Goal: Find specific page/section: Find specific page/section

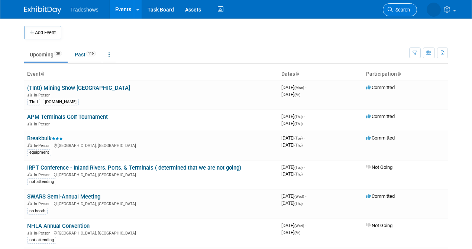
click at [400, 10] on span "Search" at bounding box center [401, 10] width 17 height 6
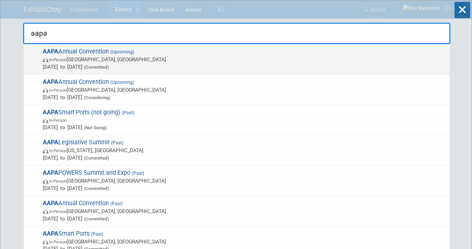
type input "aapa"
click at [103, 50] on span "AAPA Annual Convention (Upcoming) In-Person [GEOGRAPHIC_DATA], [GEOGRAPHIC_DATA…" at bounding box center [242, 59] width 405 height 23
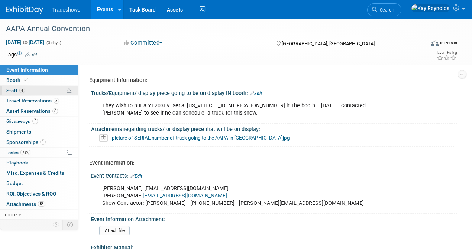
click at [35, 90] on link "4 Staff 4" at bounding box center [38, 91] width 77 height 10
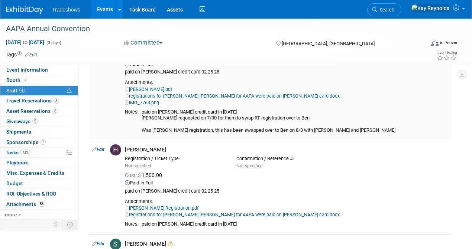
scroll to position [198, 0]
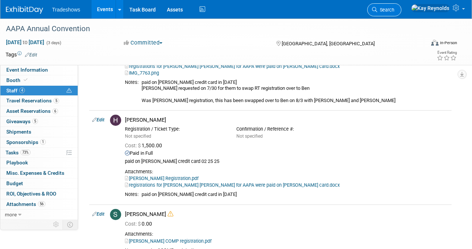
click at [394, 7] on span "Search" at bounding box center [385, 10] width 17 height 6
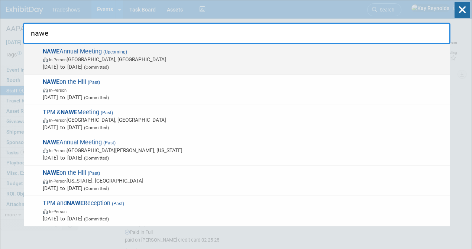
type input "nawe"
click at [76, 49] on span "NAWE Annual Meeting (Upcoming) In-Person [GEOGRAPHIC_DATA], [GEOGRAPHIC_DATA] […" at bounding box center [242, 59] width 405 height 23
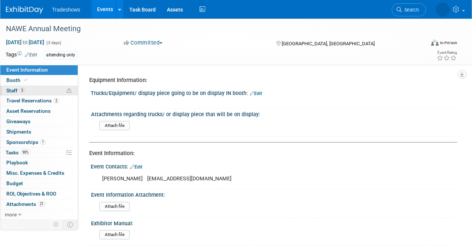
click at [35, 91] on link "3 Staff 3" at bounding box center [38, 91] width 77 height 10
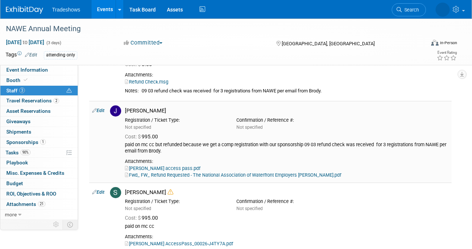
scroll to position [74, 0]
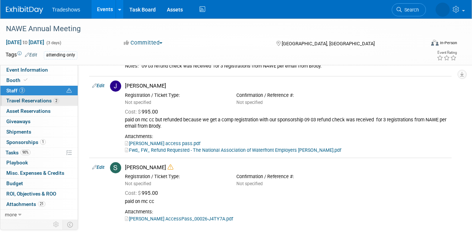
click at [43, 101] on span "Travel Reservations 2" at bounding box center [32, 101] width 53 height 6
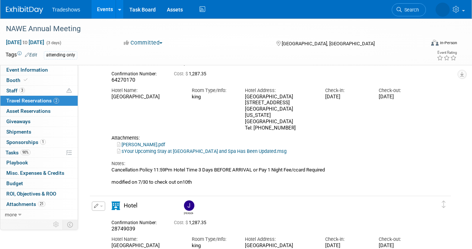
scroll to position [0, 0]
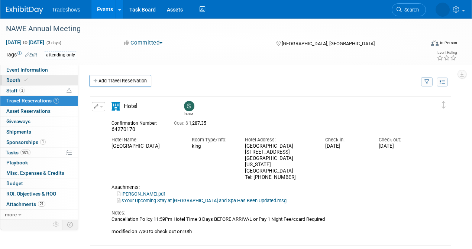
click at [39, 79] on link "Booth" at bounding box center [38, 80] width 77 height 10
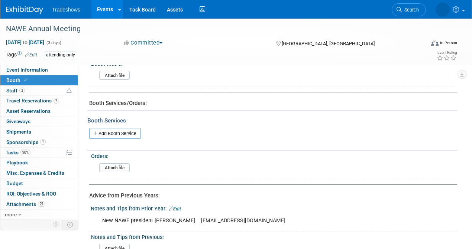
scroll to position [371, 0]
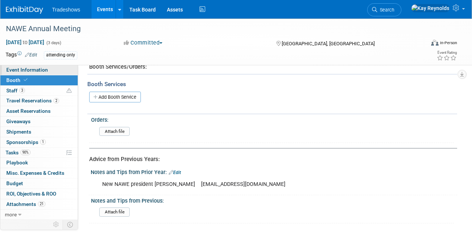
click at [56, 70] on link "Event Information" at bounding box center [38, 70] width 77 height 10
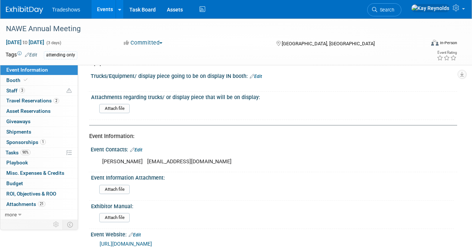
scroll to position [74, 0]
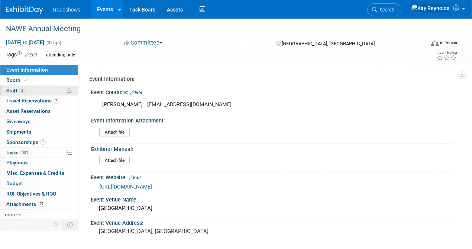
click at [50, 92] on link "3 Staff 3" at bounding box center [38, 91] width 77 height 10
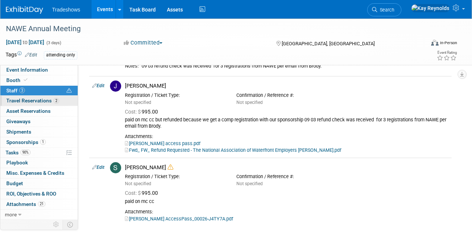
click at [47, 100] on span "Travel Reservations 2" at bounding box center [32, 101] width 53 height 6
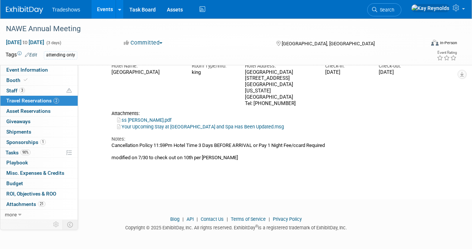
scroll to position [225, 0]
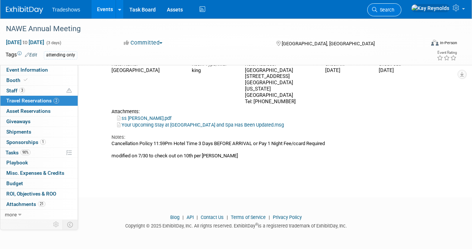
click at [394, 8] on span "Search" at bounding box center [385, 10] width 17 height 6
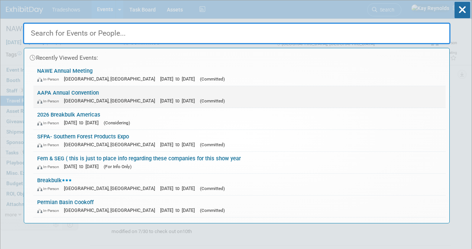
click at [82, 95] on link "AAPA Annual Convention In-Person Québec City, Canada Oct 6, 2025 to Oct 8, 2025…" at bounding box center [239, 97] width 412 height 22
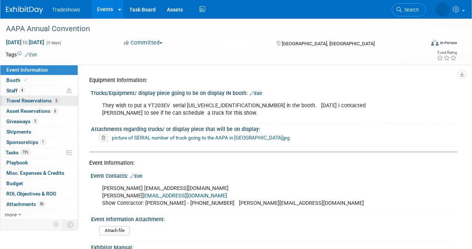
click at [47, 100] on span "Travel Reservations 5" at bounding box center [32, 101] width 53 height 6
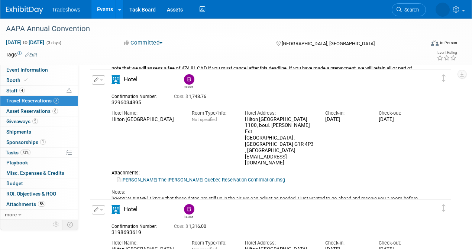
scroll to position [149, 0]
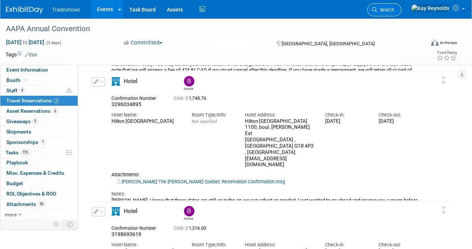
click at [401, 6] on link "Search" at bounding box center [384, 9] width 34 height 13
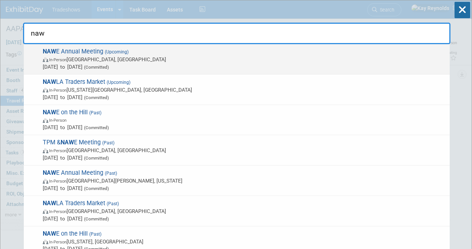
type input "naw"
click at [101, 59] on span "In-Person Huntington Beach, CA" at bounding box center [244, 59] width 403 height 7
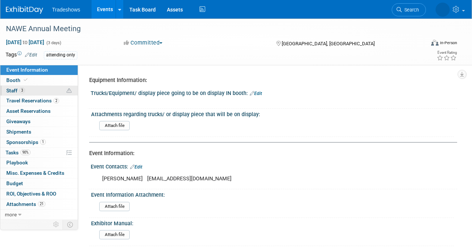
click at [32, 90] on link "3 Staff 3" at bounding box center [38, 91] width 77 height 10
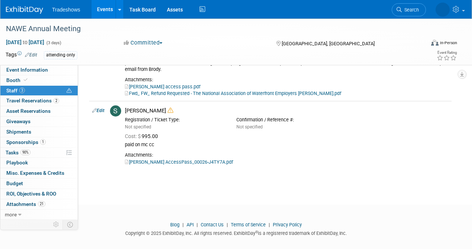
scroll to position [139, 0]
